Goal: Book appointment/travel/reservation

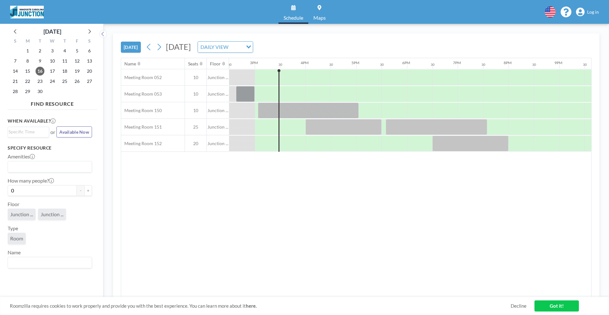
scroll to position [0, 736]
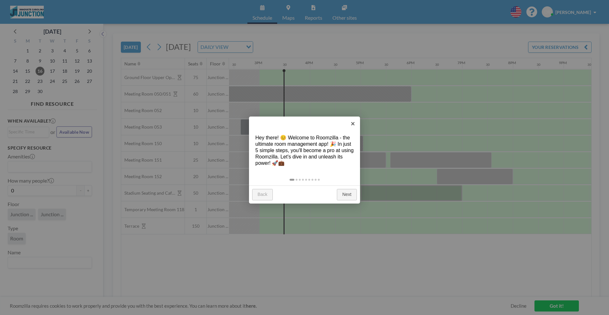
scroll to position [0, 736]
click at [354, 123] on link "×" at bounding box center [353, 123] width 14 height 14
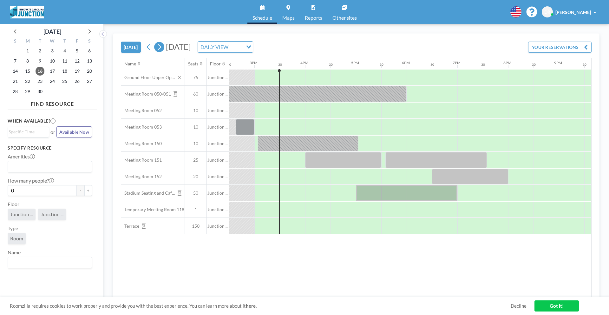
click at [160, 50] on icon at bounding box center [159, 47] width 6 height 10
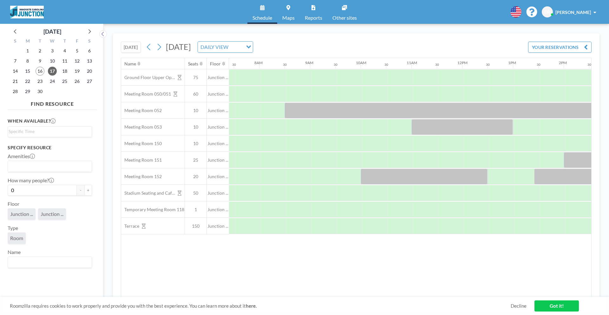
scroll to position [0, 380]
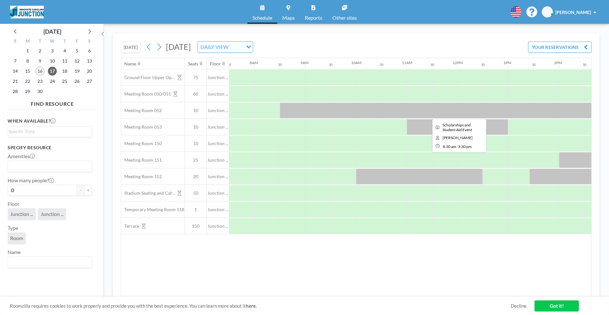
click at [288, 108] on div at bounding box center [457, 110] width 355 height 16
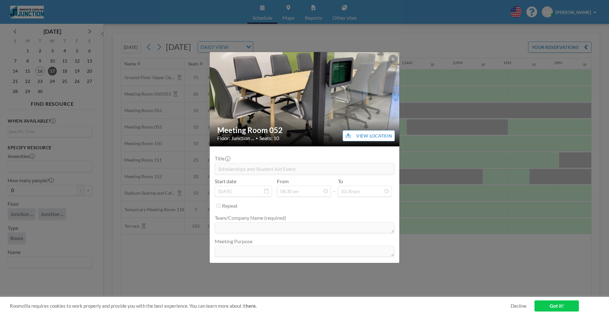
click at [212, 166] on form "Title Scholarships and Student Aid Event Start date Sep 17, 2025 From 08:30 am …" at bounding box center [305, 204] width 190 height 116
click at [447, 160] on div "Meeting Room 052 Floor: Junction ... • Seats: 10 VIEW LOCATION Title Scholarshi…" at bounding box center [304, 157] width 609 height 315
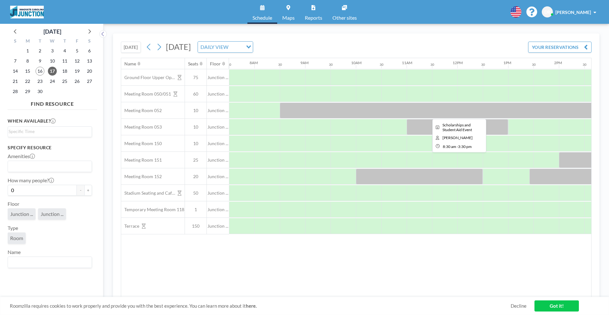
click at [314, 107] on div at bounding box center [457, 110] width 355 height 16
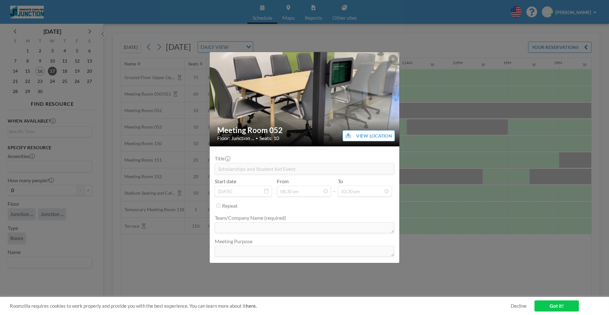
click at [209, 167] on div "Meeting Room 052 Floor: Junction ... • Seats: 10 VIEW LOCATION Title Scholarshi…" at bounding box center [304, 157] width 190 height 211
click at [483, 90] on div "Meeting Room 052 Floor: Junction ... • Seats: 10 VIEW LOCATION Title Scholarshi…" at bounding box center [304, 157] width 609 height 315
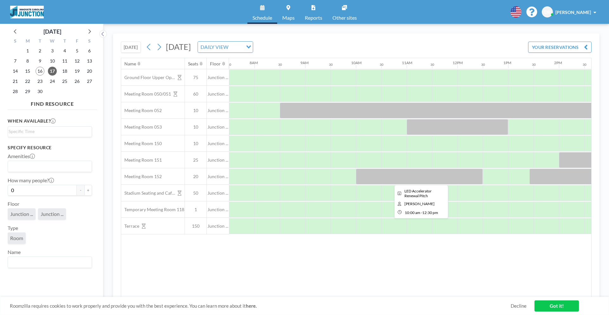
click at [375, 177] on div at bounding box center [419, 176] width 127 height 16
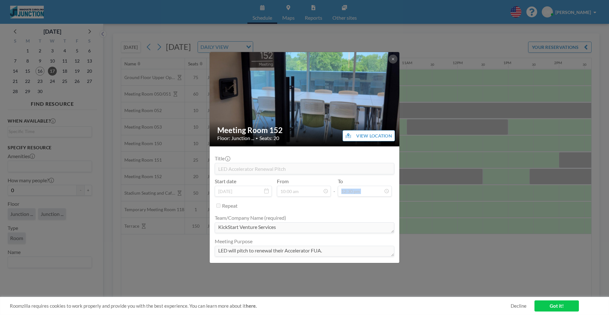
click at [375, 177] on div "Title LED Accelerator Renewal Pitch Start date Sep 17, 2025 From 10:00 am - To …" at bounding box center [304, 204] width 179 height 106
click at [493, 55] on div "Meeting Room 152 Floor: Junction ... • Seats: 20 VIEW LOCATION Title LED Accele…" at bounding box center [304, 157] width 609 height 315
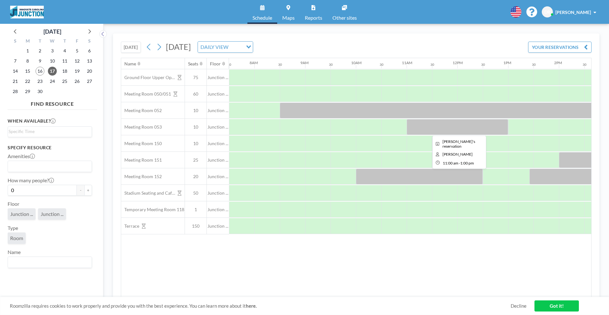
click at [434, 128] on div at bounding box center [456, 127] width 101 height 16
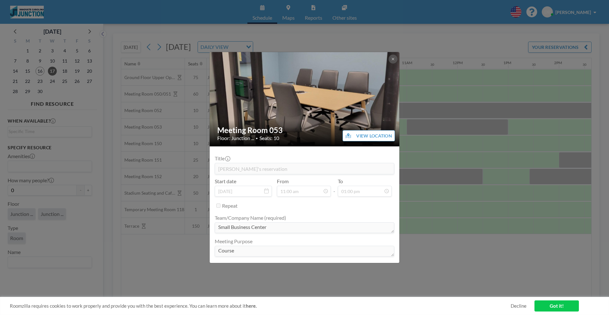
click at [490, 57] on div "Meeting Room 053 Floor: Junction ... • Seats: 10 VIEW LOCATION Title Vanessa's …" at bounding box center [304, 157] width 609 height 315
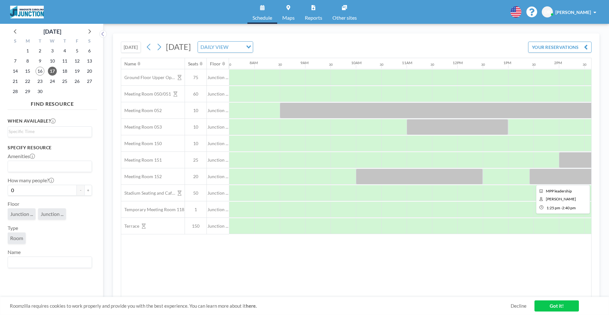
click at [539, 177] on div at bounding box center [560, 176] width 63 height 16
click at [539, 176] on div at bounding box center [560, 176] width 63 height 16
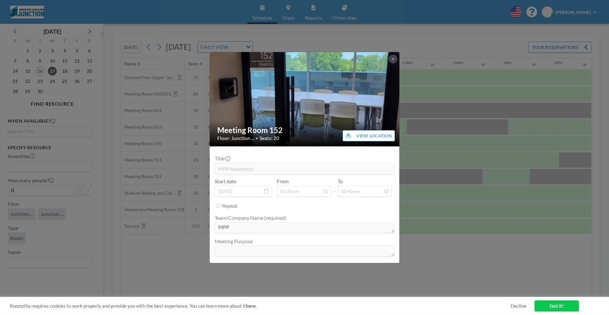
click at [479, 96] on div "Meeting Room 152 Floor: Junction ... • Seats: 20 VIEW LOCATION Title MPP leader…" at bounding box center [304, 157] width 609 height 315
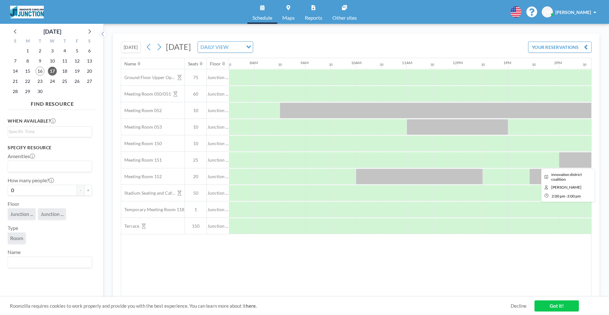
click at [569, 157] on div at bounding box center [584, 160] width 51 height 16
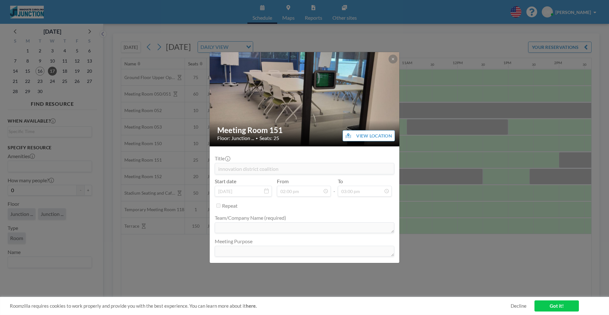
click at [210, 169] on form "Title innovation district coalition Start date Sep 17, 2025 From 02:00 pm - To …" at bounding box center [305, 204] width 190 height 116
click at [493, 62] on div "Meeting Room 151 Floor: Junction ... • Seats: 25 VIEW LOCATION Title innovation…" at bounding box center [304, 157] width 609 height 315
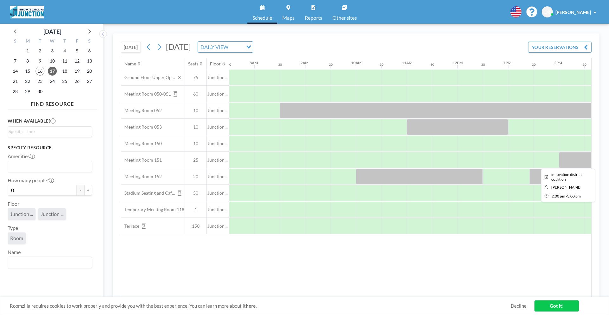
click at [571, 157] on div at bounding box center [584, 160] width 51 height 16
